Goal: Navigation & Orientation: Find specific page/section

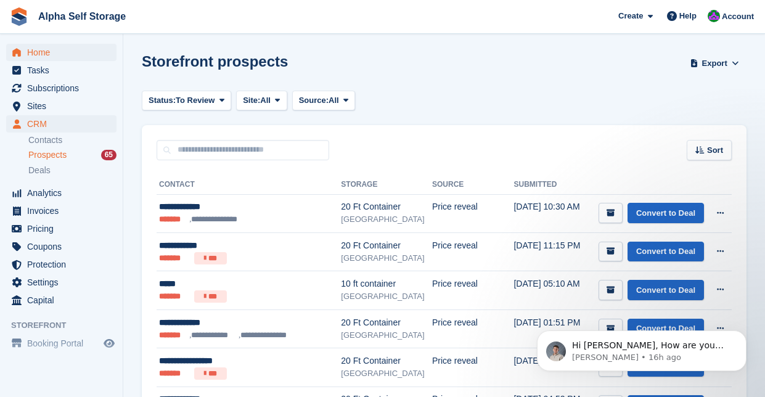
click at [49, 57] on span "Home" at bounding box center [64, 52] width 74 height 17
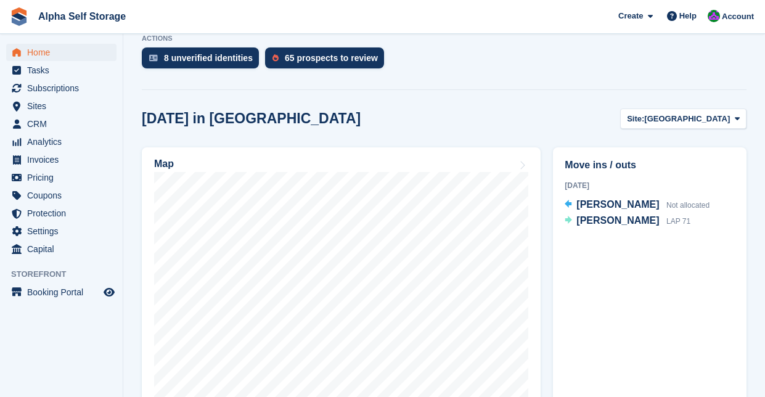
scroll to position [277, 0]
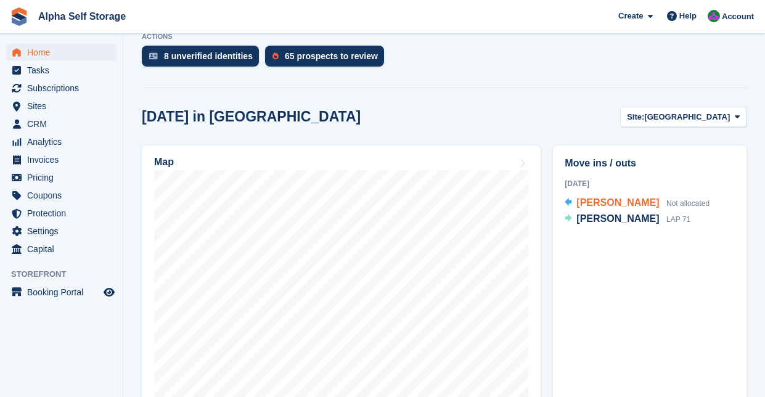
click at [596, 204] on span "Daniel southwell" at bounding box center [617, 202] width 83 height 10
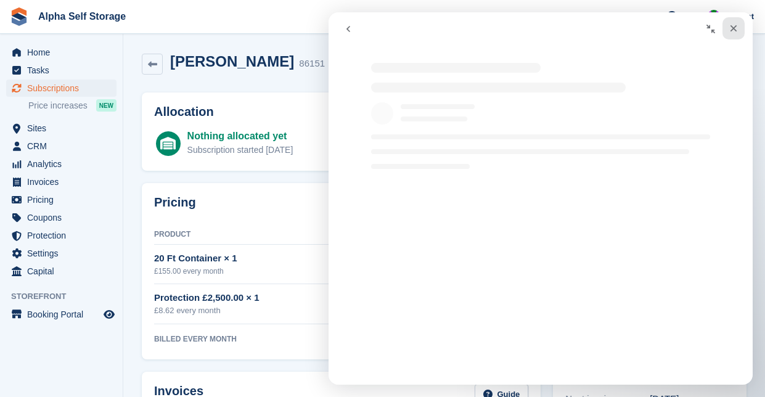
click at [735, 31] on icon "Close" at bounding box center [734, 28] width 10 height 10
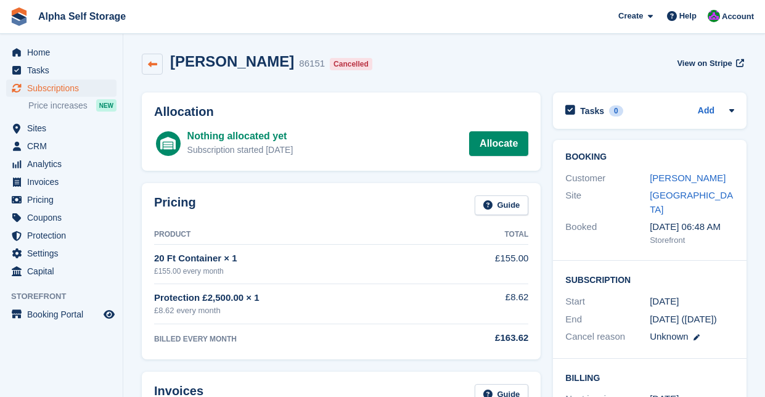
click at [154, 65] on icon at bounding box center [152, 64] width 9 height 9
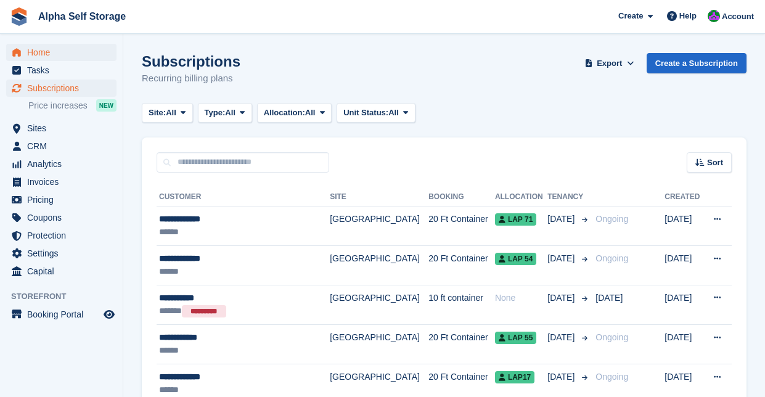
click at [49, 53] on span "Home" at bounding box center [64, 52] width 74 height 17
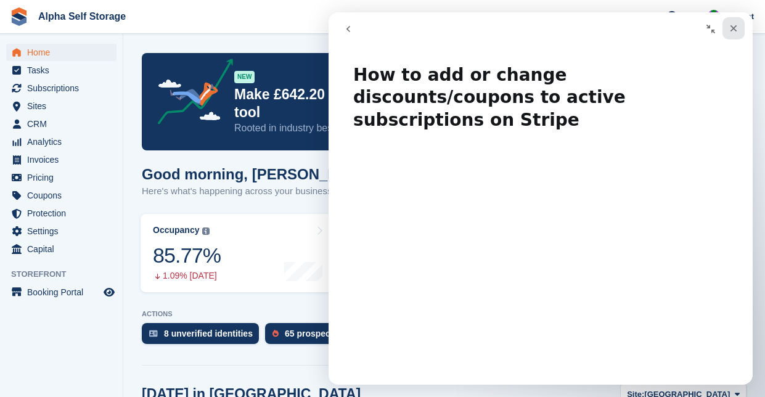
click at [736, 31] on icon "Close" at bounding box center [734, 28] width 7 height 7
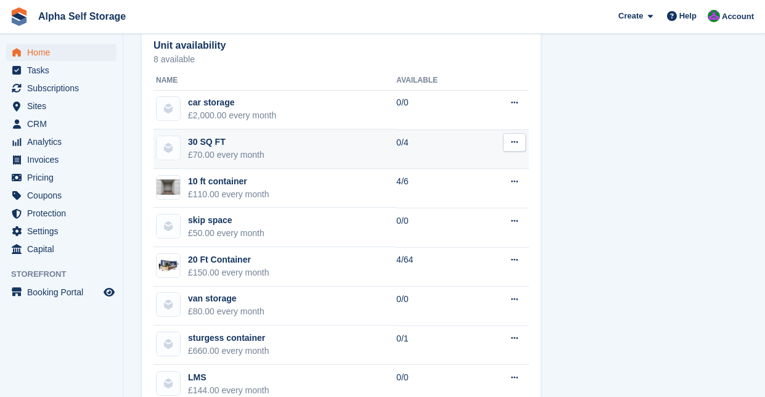
scroll to position [727, 0]
